Goal: Find specific page/section: Find specific page/section

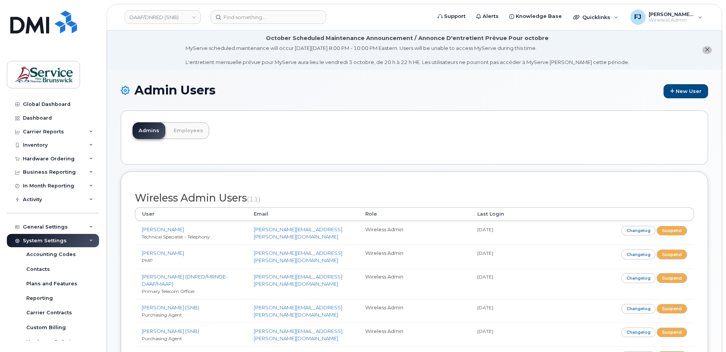
scroll to position [152, 0]
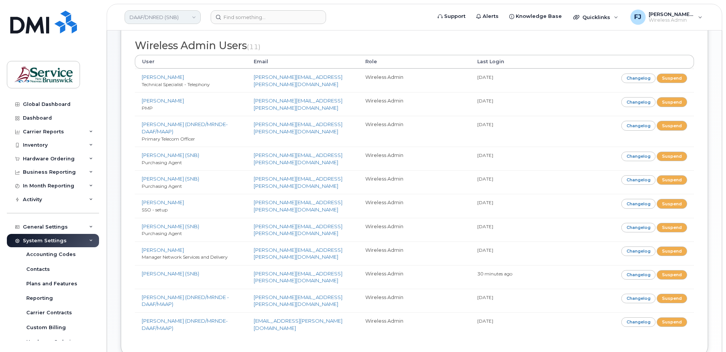
click at [168, 19] on link "DAAF/DNRED (SNB)" at bounding box center [163, 17] width 76 height 14
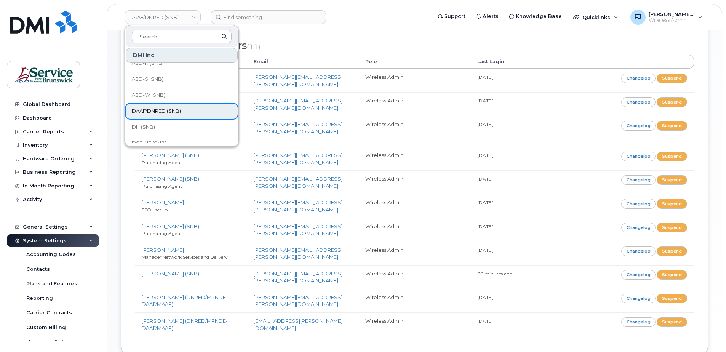
scroll to position [38, 0]
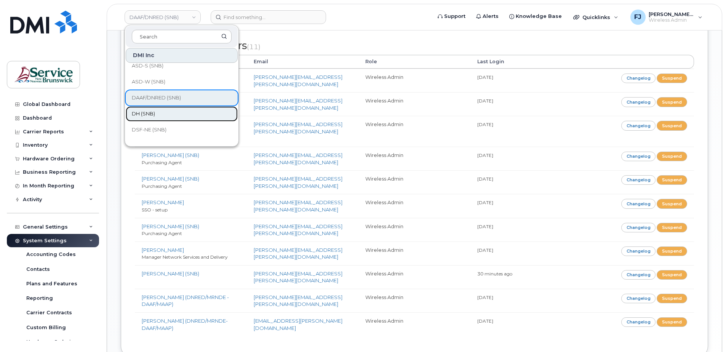
click at [154, 115] on span "DH (SNB)" at bounding box center [143, 114] width 23 height 8
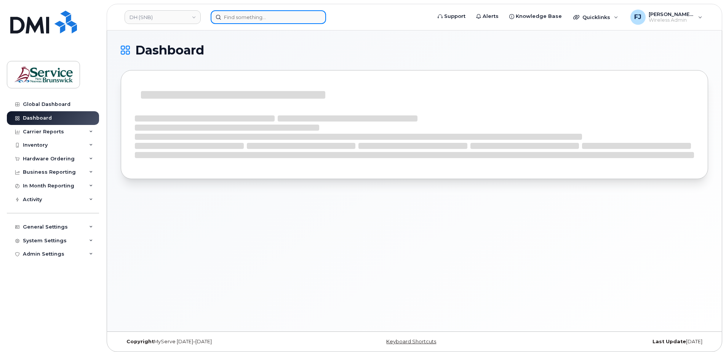
click at [260, 16] on input at bounding box center [268, 17] width 115 height 14
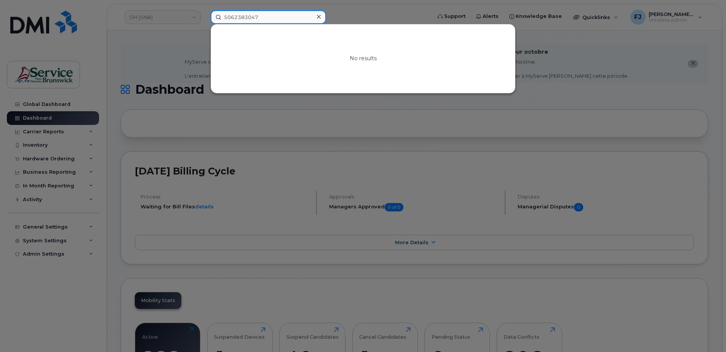
click at [288, 18] on input "5062383047" at bounding box center [268, 17] width 115 height 14
type input "5062383047"
click at [170, 40] on div at bounding box center [363, 176] width 726 height 352
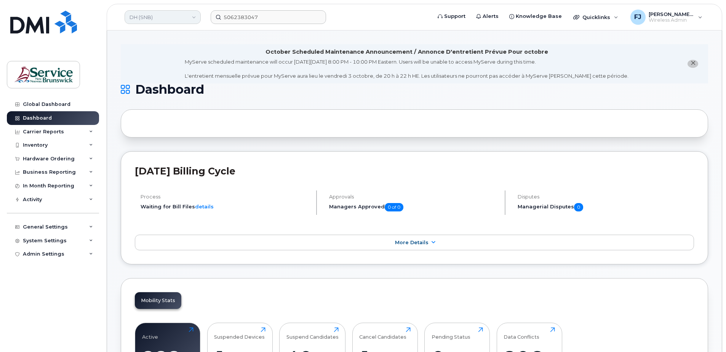
click at [166, 20] on link "DH (SNB)" at bounding box center [163, 17] width 76 height 14
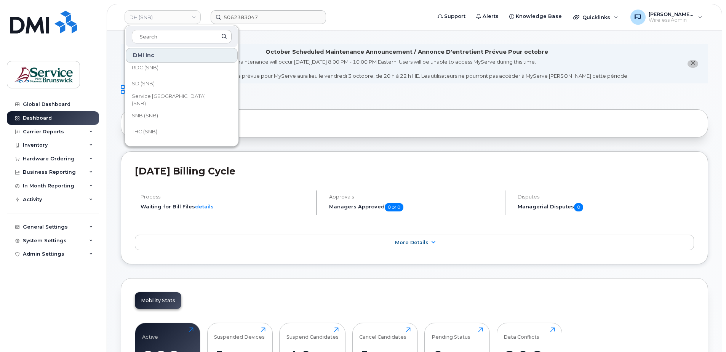
scroll to position [369, 0]
click at [282, 91] on h1 "Dashboard" at bounding box center [413, 89] width 584 height 12
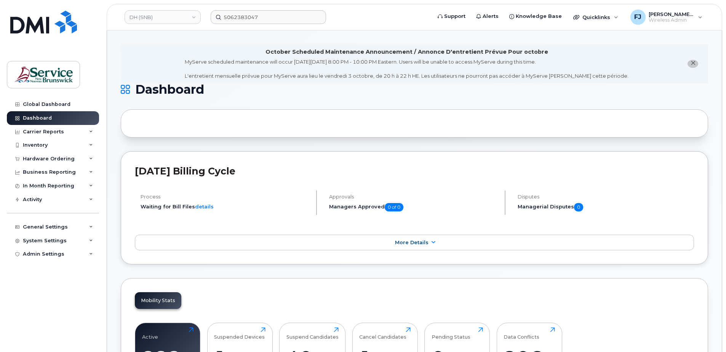
click at [433, 127] on div at bounding box center [415, 123] width 588 height 28
click at [181, 22] on link "DH (SNB)" at bounding box center [163, 17] width 76 height 14
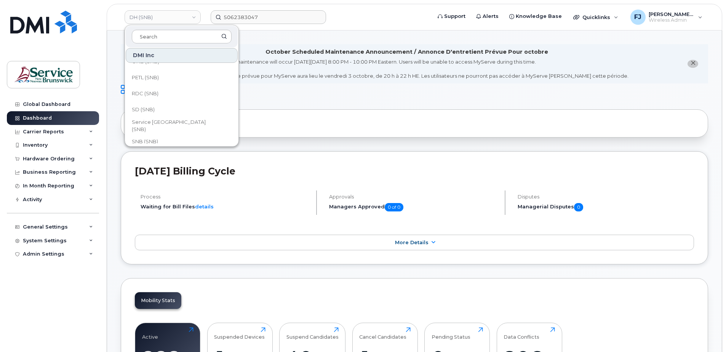
scroll to position [343, 0]
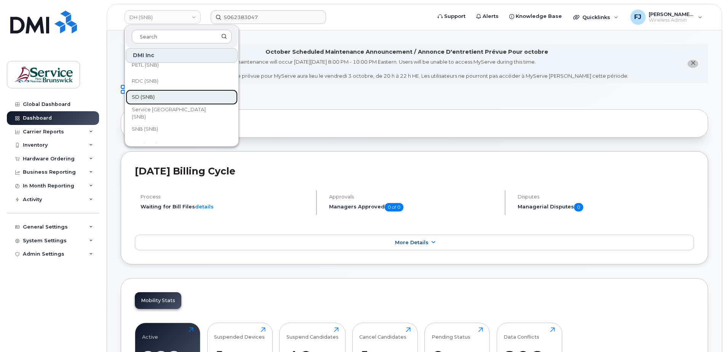
click at [157, 96] on link "SD (SNB)" at bounding box center [182, 97] width 112 height 15
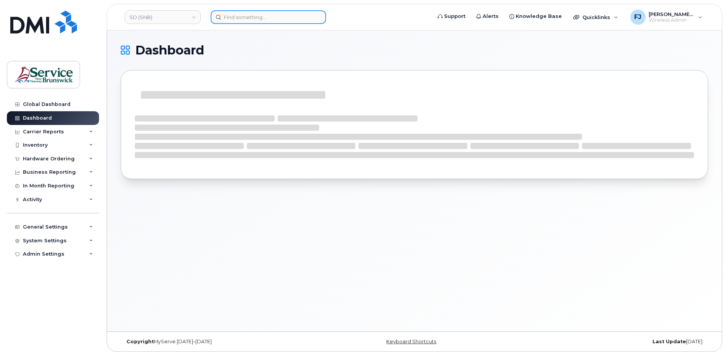
click at [272, 16] on input at bounding box center [268, 17] width 115 height 14
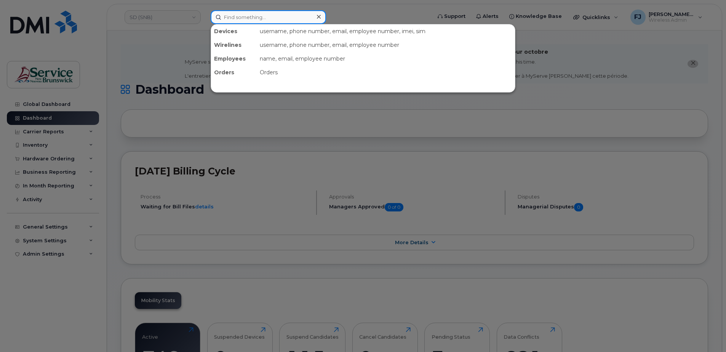
click at [258, 18] on input at bounding box center [268, 17] width 115 height 14
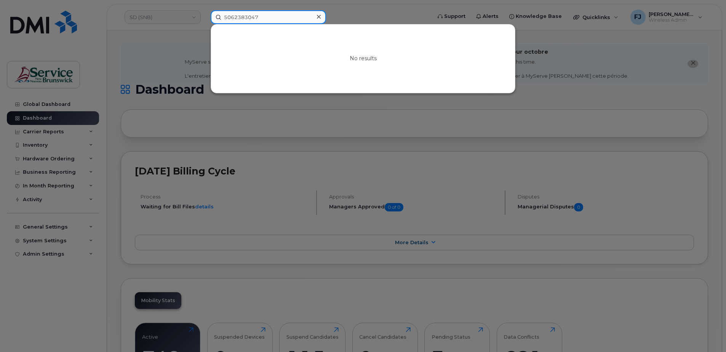
type input "5062383047"
click at [559, 119] on div at bounding box center [363, 176] width 726 height 352
